Goal: Transaction & Acquisition: Obtain resource

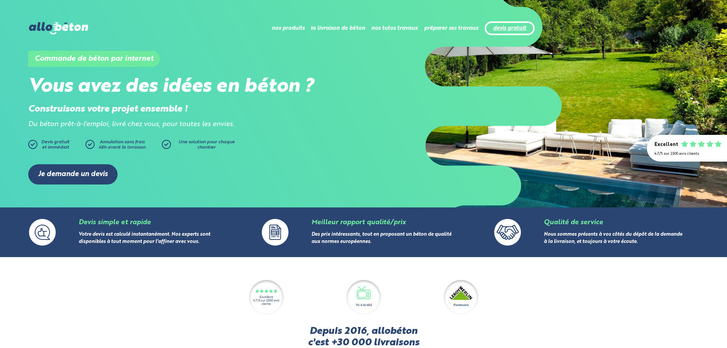
click at [522, 27] on link "devis gratuit" at bounding box center [509, 28] width 33 height 6
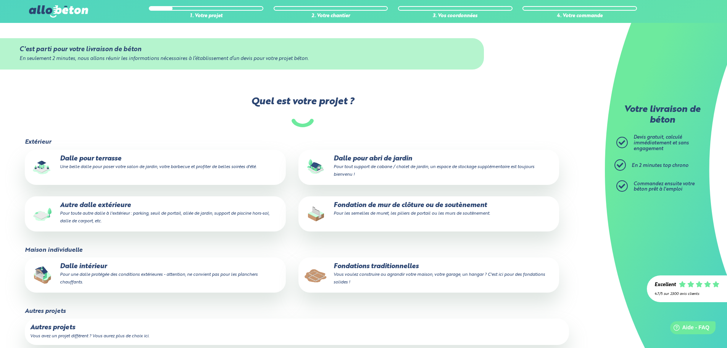
click at [423, 155] on p "Dalle pour abri de jardin Pour tout support de cabane / chalet de jardin, un es…" at bounding box center [429, 166] width 250 height 23
click at [0, 0] on input "Dalle pour abri de jardin Pour tout support de cabane / chalet de jardin, un es…" at bounding box center [0, 0] width 0 height 0
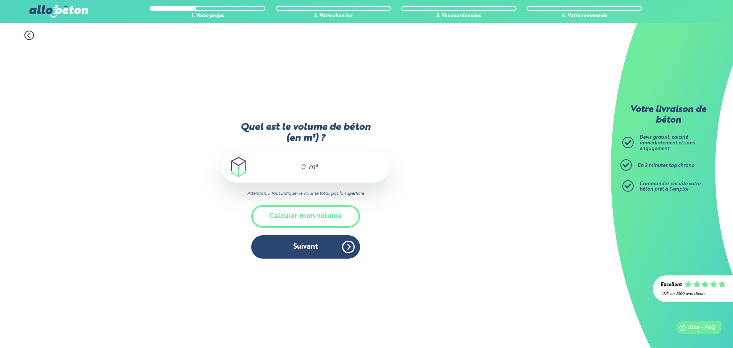
click at [306, 165] on input "Quel est le volume de béton (en m³) ?" at bounding box center [300, 167] width 13 height 9
type input "2.5"
click at [419, 209] on div "1. Votre projet 2. Votre chantier 3. Vos coordonnées 4. Votre commande Quel est…" at bounding box center [305, 185] width 611 height 325
click at [320, 252] on button "Suivant" at bounding box center [305, 246] width 109 height 23
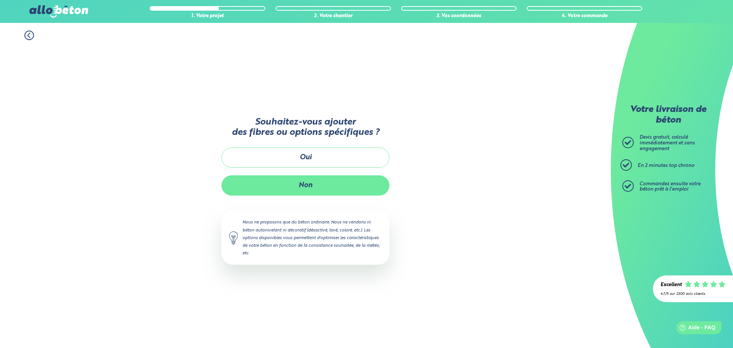
click at [315, 186] on button "Non" at bounding box center [305, 185] width 168 height 20
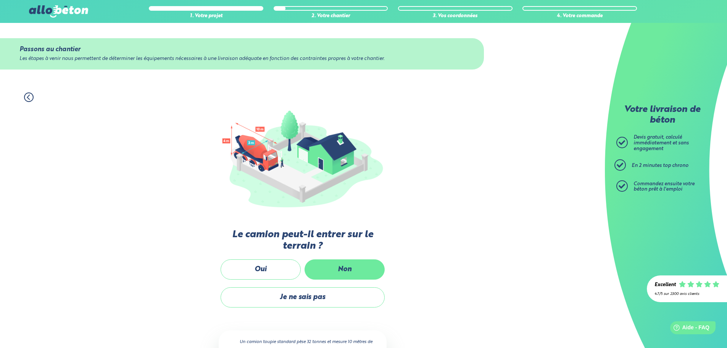
click at [343, 269] on label "Non" at bounding box center [345, 269] width 80 height 20
click at [0, 0] on input "Non" at bounding box center [0, 0] width 0 height 0
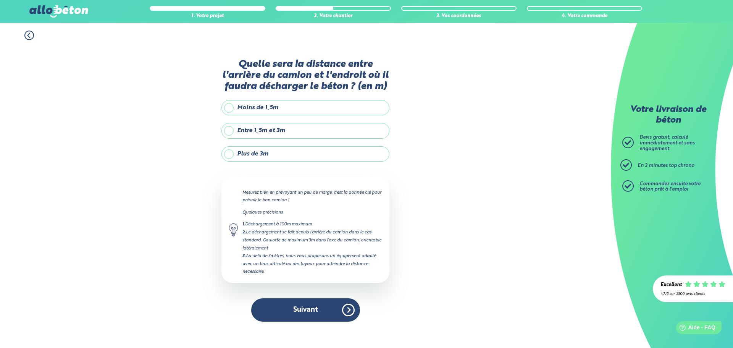
click at [228, 128] on label "Entre 1,5m et 3m" at bounding box center [305, 130] width 168 height 15
click at [0, 0] on input "Entre 1,5m et 3m" at bounding box center [0, 0] width 0 height 0
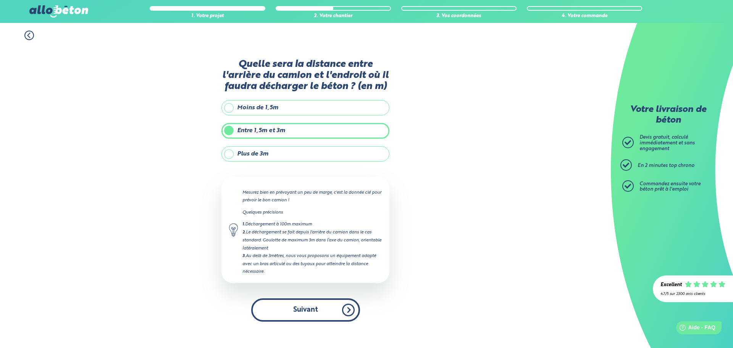
click at [303, 307] on button "Suivant" at bounding box center [305, 309] width 109 height 23
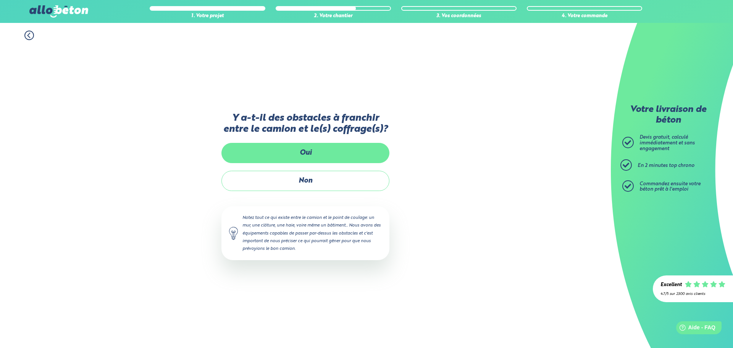
click at [315, 154] on label "Oui" at bounding box center [305, 153] width 168 height 20
click at [0, 0] on input "Oui" at bounding box center [0, 0] width 0 height 0
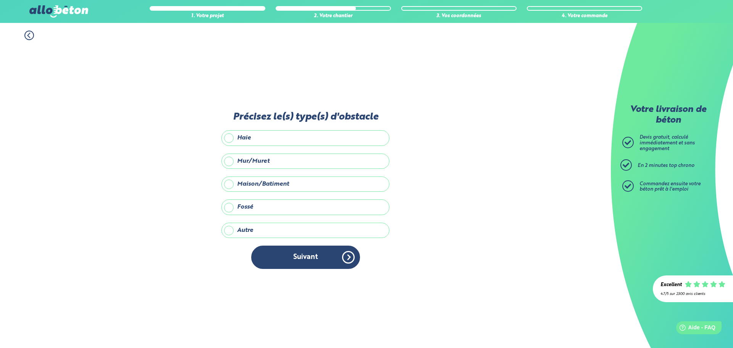
click at [253, 159] on label "Mur/Muret" at bounding box center [305, 161] width 168 height 15
click at [0, 0] on input "Mur/Muret" at bounding box center [0, 0] width 0 height 0
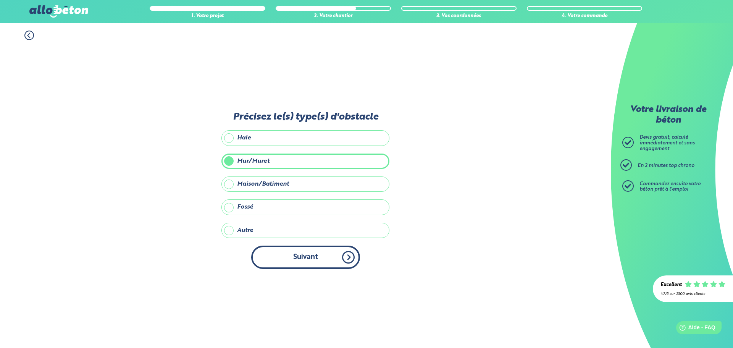
click at [334, 264] on button "Suivant" at bounding box center [305, 257] width 109 height 23
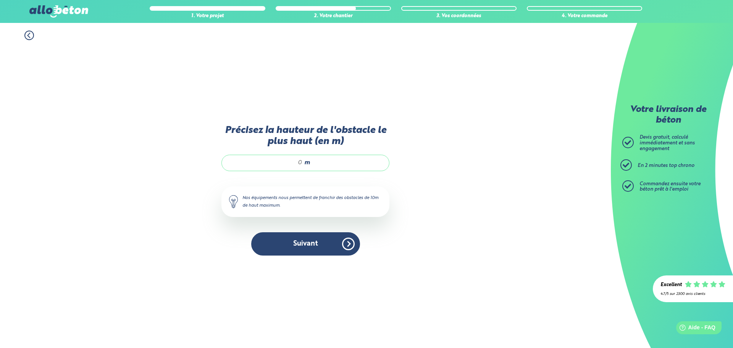
click at [306, 162] on span "m" at bounding box center [307, 162] width 6 height 7
type input "1.5"
click at [310, 244] on button "Suivant" at bounding box center [305, 243] width 109 height 23
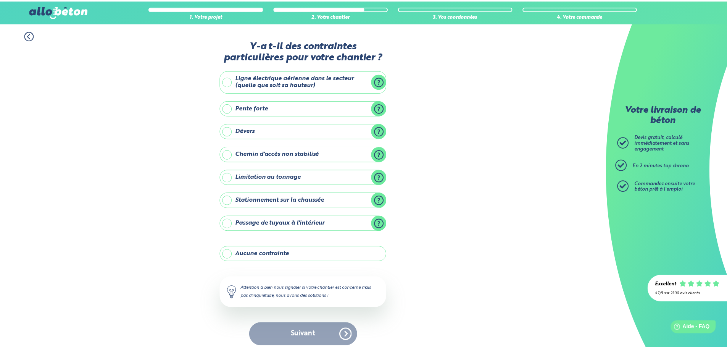
scroll to position [6, 0]
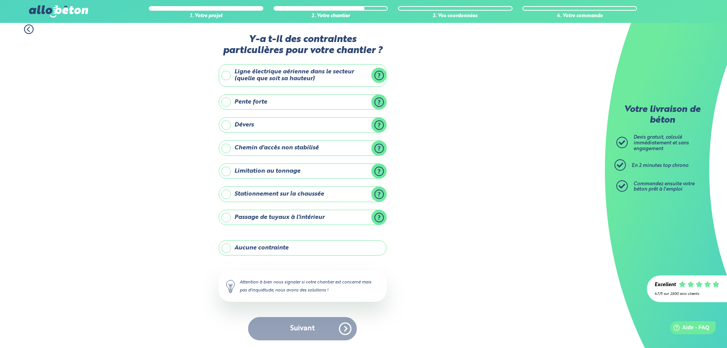
click at [314, 247] on label "Aucune contrainte" at bounding box center [303, 247] width 168 height 15
click at [0, 0] on input "Aucune contrainte" at bounding box center [0, 0] width 0 height 0
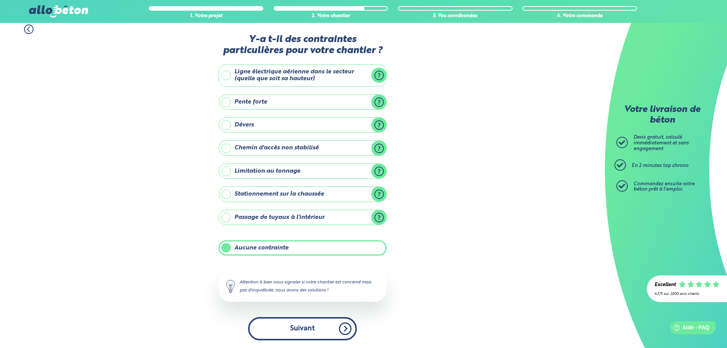
click at [313, 326] on button "Suivant" at bounding box center [302, 328] width 109 height 23
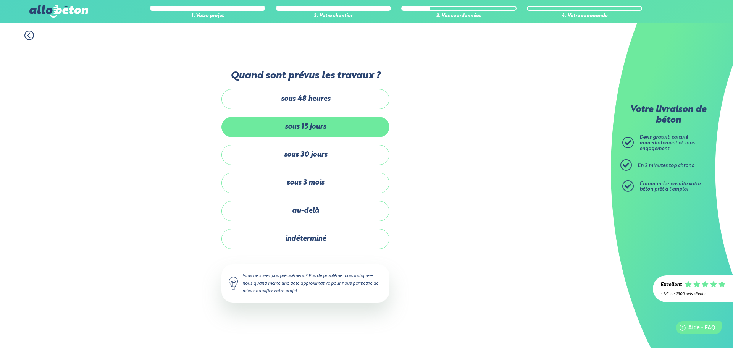
click at [313, 132] on label "sous 15 jours" at bounding box center [305, 127] width 168 height 20
click at [0, 0] on input "sous 15 jours" at bounding box center [0, 0] width 0 height 0
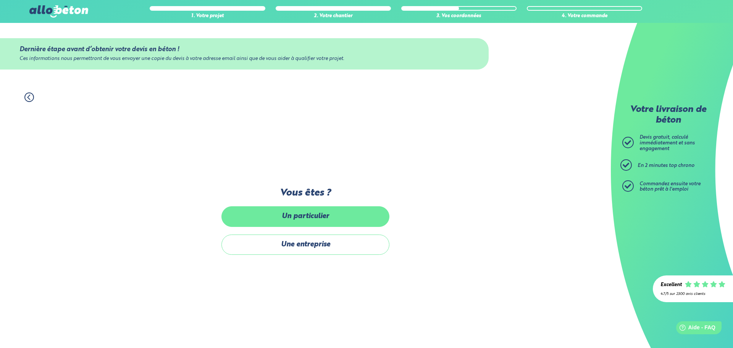
click at [312, 218] on label "Un particulier" at bounding box center [305, 216] width 168 height 20
click at [0, 0] on input "Un particulier" at bounding box center [0, 0] width 0 height 0
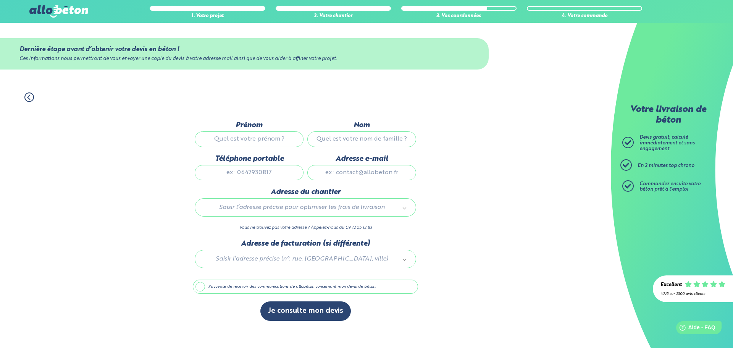
click at [270, 133] on input "Prénom" at bounding box center [249, 138] width 109 height 15
type input "BENJAMIN"
type input "TUAN"
type input "0601878289"
type input "26 RUE DE LA TOURNELLE"
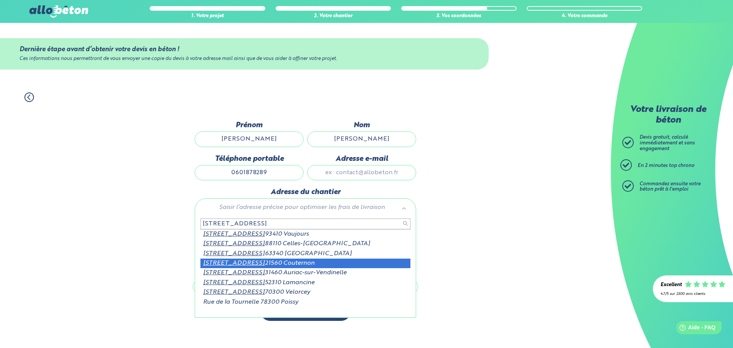
type input "26 RUE DE LA TOURNELLE"
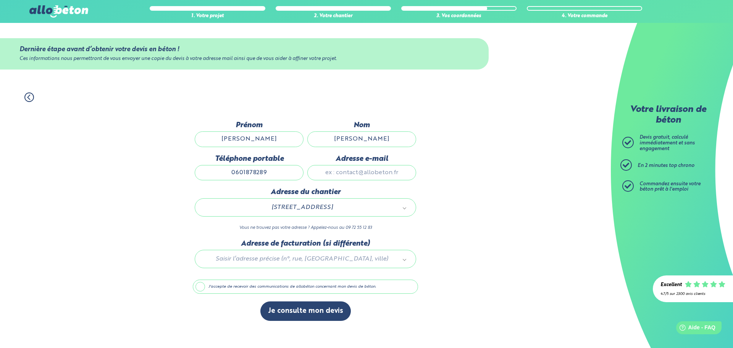
click at [393, 172] on input "Adresse e-mail" at bounding box center [361, 172] width 109 height 15
type input "ben21tuan@gmail.com"
click at [225, 288] on label "J'accepte de recevoir des communications de allobéton concernant mon devis de b…" at bounding box center [305, 287] width 225 height 15
click at [0, 0] on input "J'accepte de recevoir des communications de allobéton concernant mon devis de b…" at bounding box center [0, 0] width 0 height 0
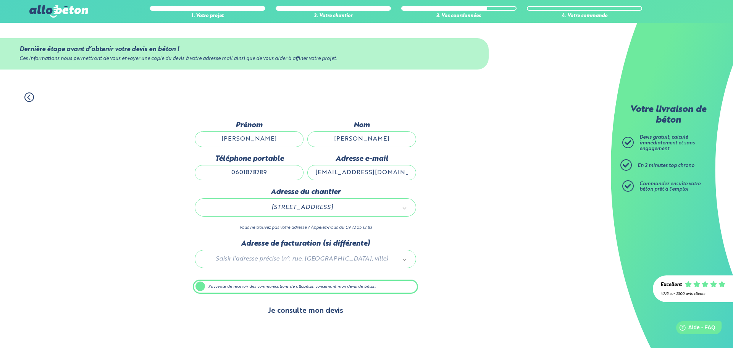
click at [313, 317] on button "Je consulte mon devis" at bounding box center [305, 310] width 90 height 19
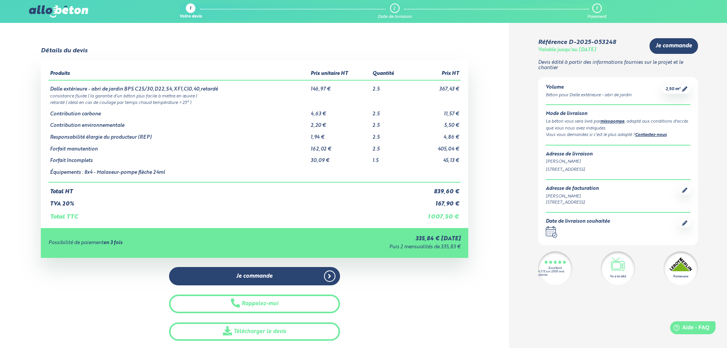
click at [48, 10] on img at bounding box center [58, 11] width 59 height 12
click at [56, 16] on img at bounding box center [58, 11] width 59 height 12
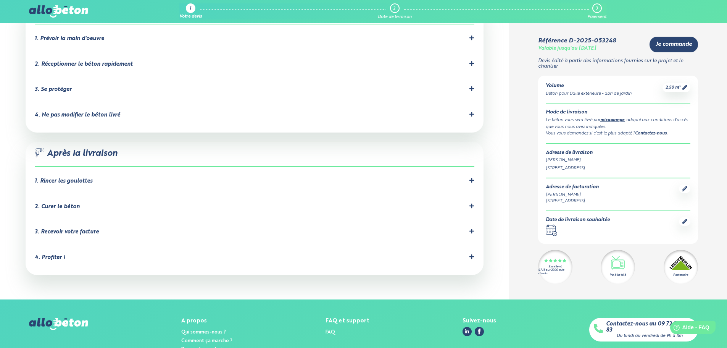
scroll to position [722, 0]
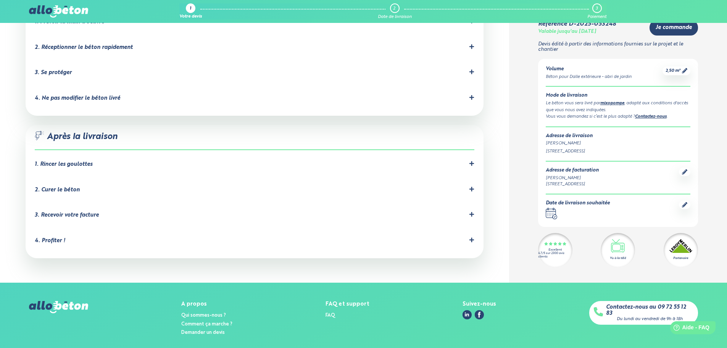
click at [73, 301] on img at bounding box center [58, 307] width 59 height 12
